Goal: Task Accomplishment & Management: Manage account settings

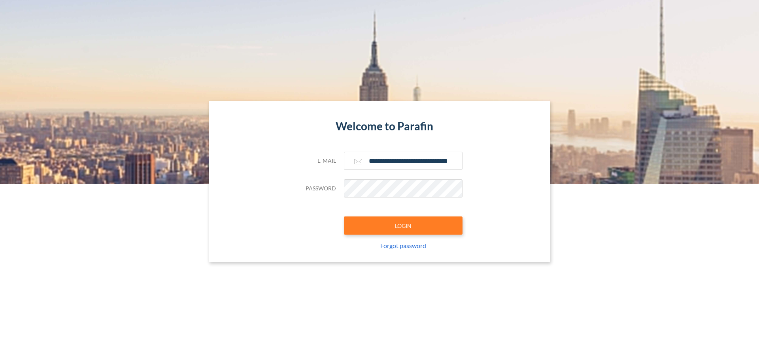
type input "**********"
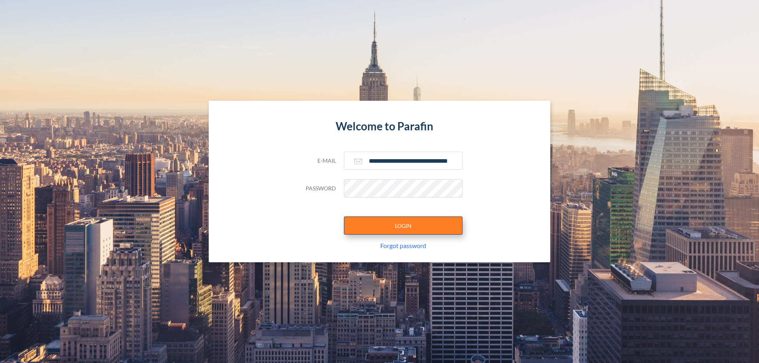
click at [403, 226] on button "LOGIN" at bounding box center [403, 226] width 119 height 18
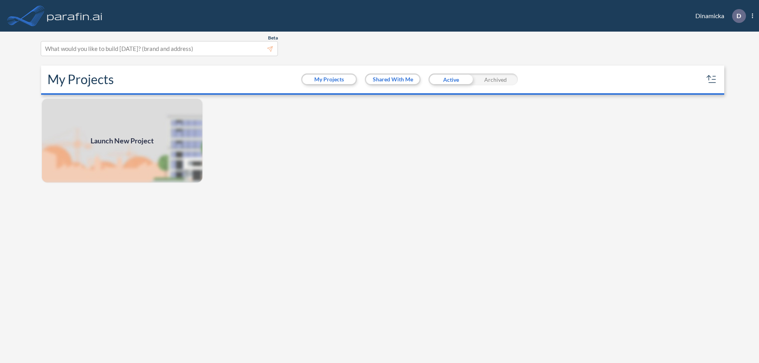
scroll to position [2, 0]
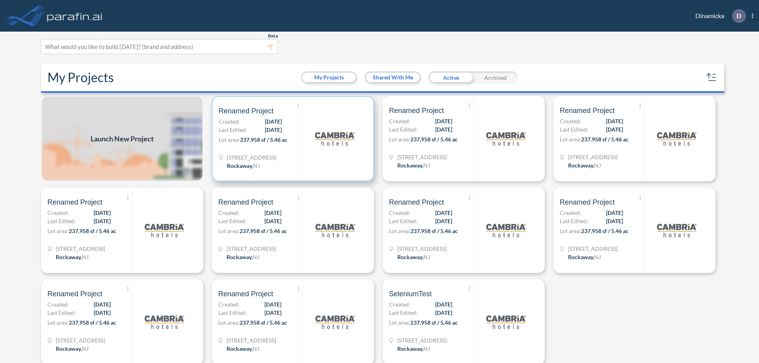
click at [291, 139] on p "Lot area: 237,958 sf / 5.46 ac" at bounding box center [261, 141] width 84 height 11
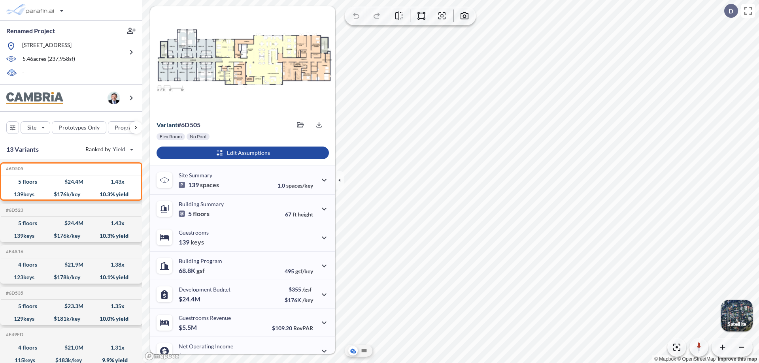
scroll to position [40, 0]
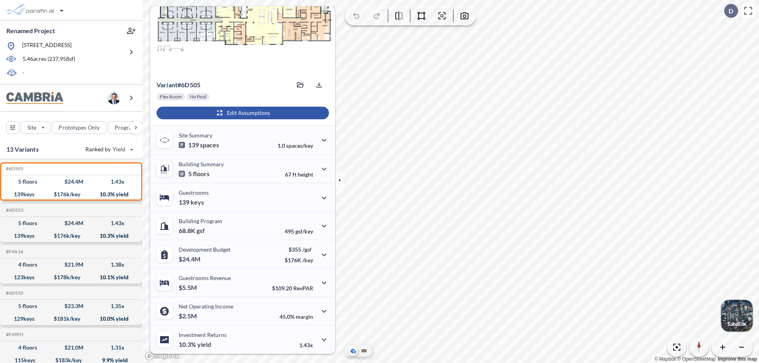
click at [241, 113] on div "button" at bounding box center [242, 113] width 172 height 13
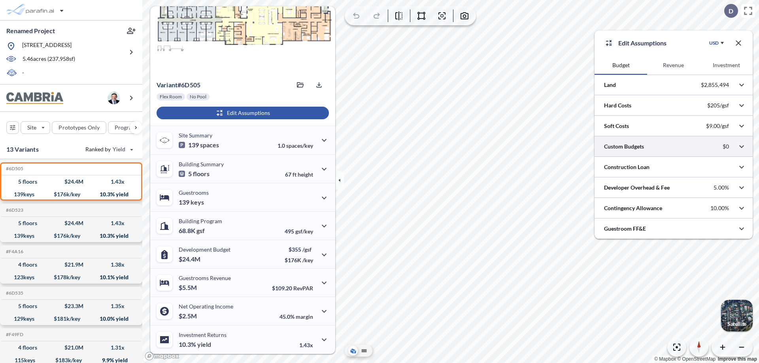
click at [673, 147] on div at bounding box center [673, 146] width 158 height 20
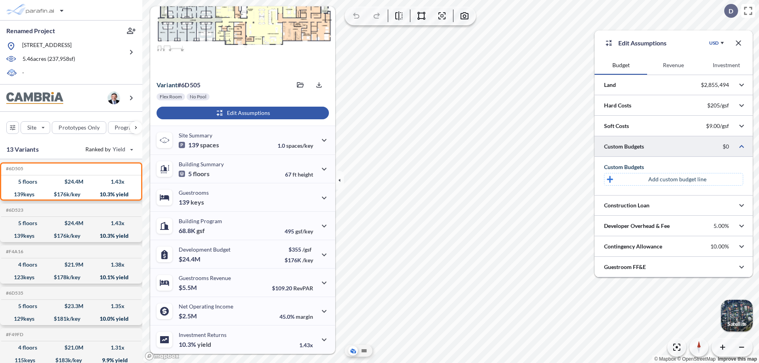
click at [677, 179] on p "Add custom budget line" at bounding box center [677, 179] width 58 height 8
